Goal: Information Seeking & Learning: Find specific page/section

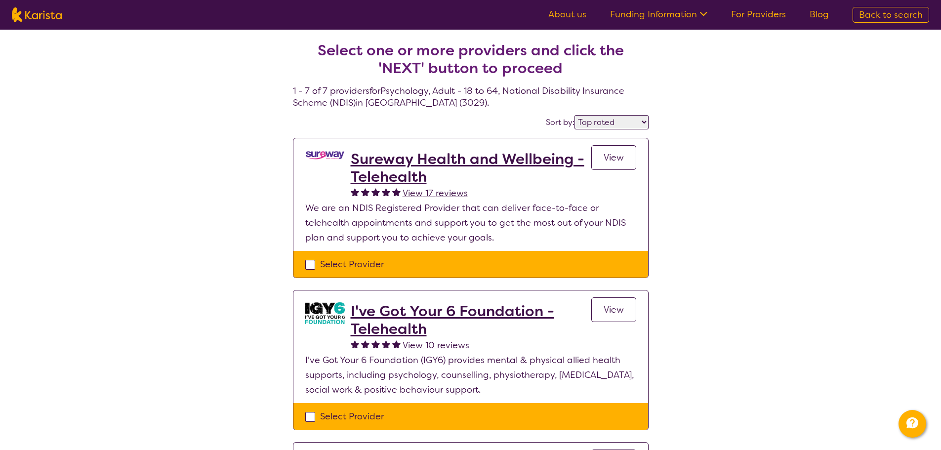
select select "by_score"
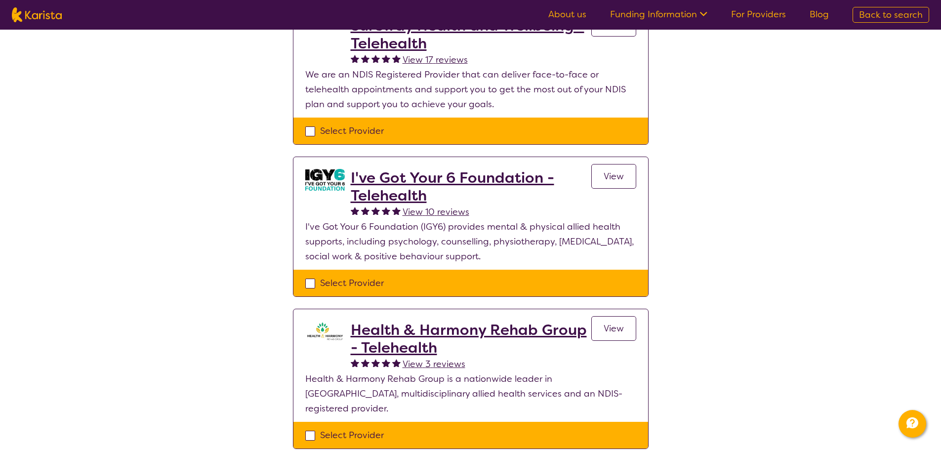
click at [17, 5] on nav "About us Funding Information NDIS - National Disability Insurance Scheme HCP - …" at bounding box center [470, 15] width 941 height 30
click at [40, 12] on img at bounding box center [37, 14] width 50 height 15
select select "Psychology"
select select "AD"
select select "NDIS"
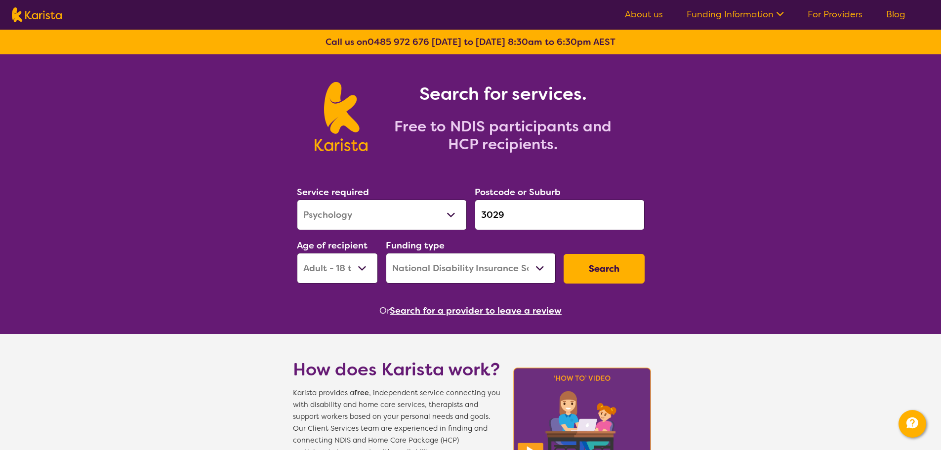
click at [420, 317] on button "Search for a provider to leave a review" at bounding box center [476, 310] width 172 height 15
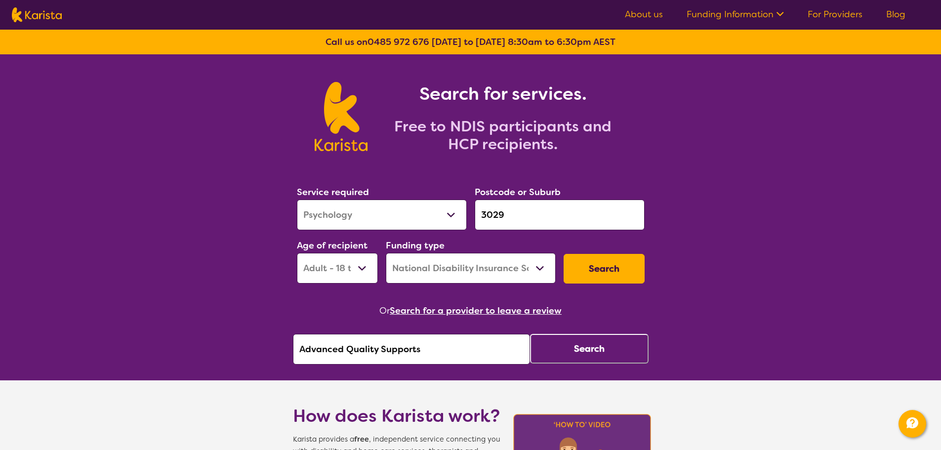
drag, startPoint x: 432, startPoint y: 357, endPoint x: 232, endPoint y: 356, distance: 200.0
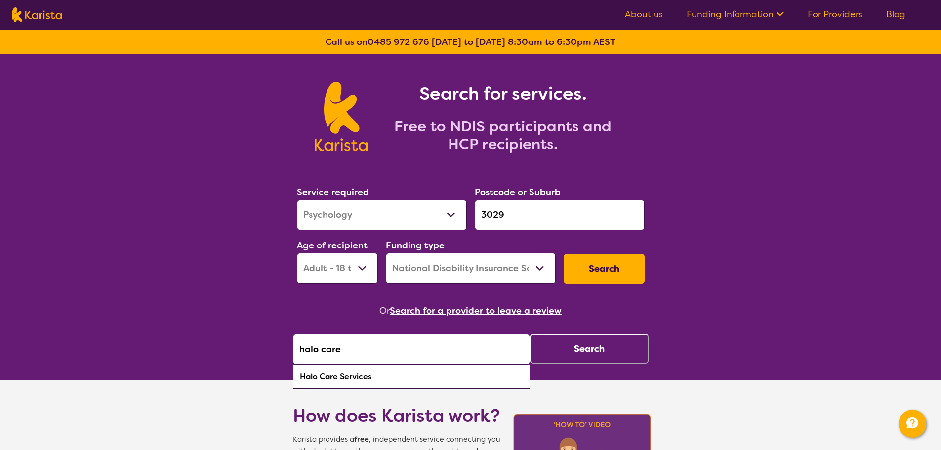
drag, startPoint x: 376, startPoint y: 382, endPoint x: 529, endPoint y: 321, distance: 164.7
click at [384, 378] on div "Halo Care Services" at bounding box center [411, 376] width 227 height 19
type input "Halo Care Services"
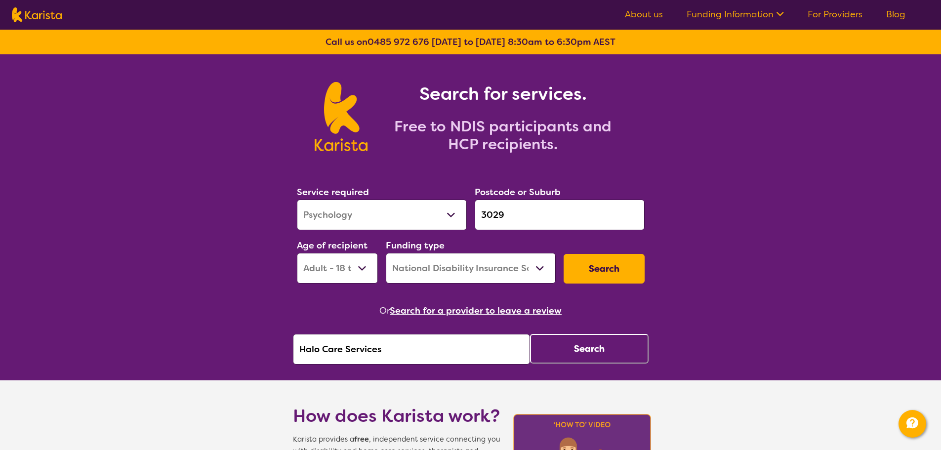
click at [588, 336] on button "Search" at bounding box center [589, 349] width 119 height 30
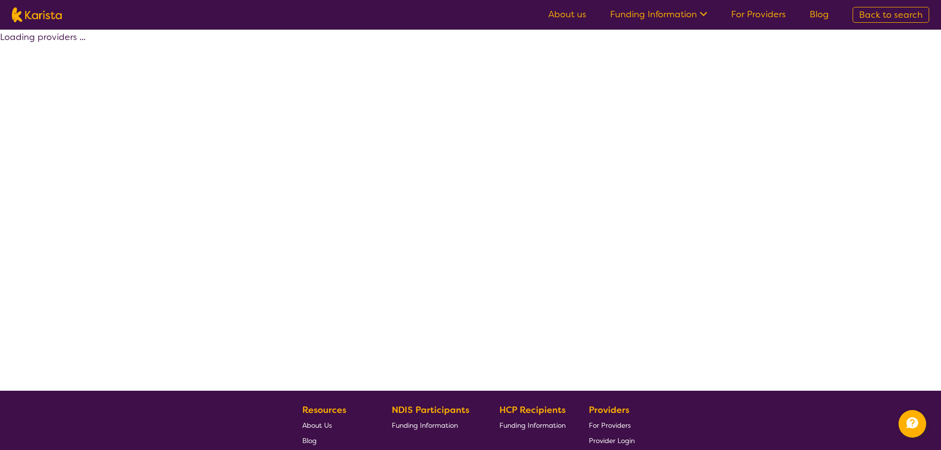
select select "by_score"
